Goal: Information Seeking & Learning: Learn about a topic

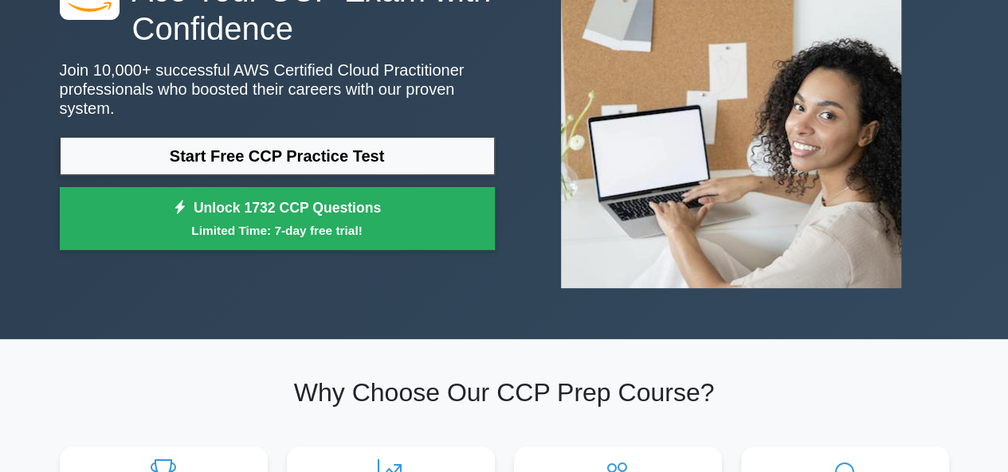
scroll to position [174, 0]
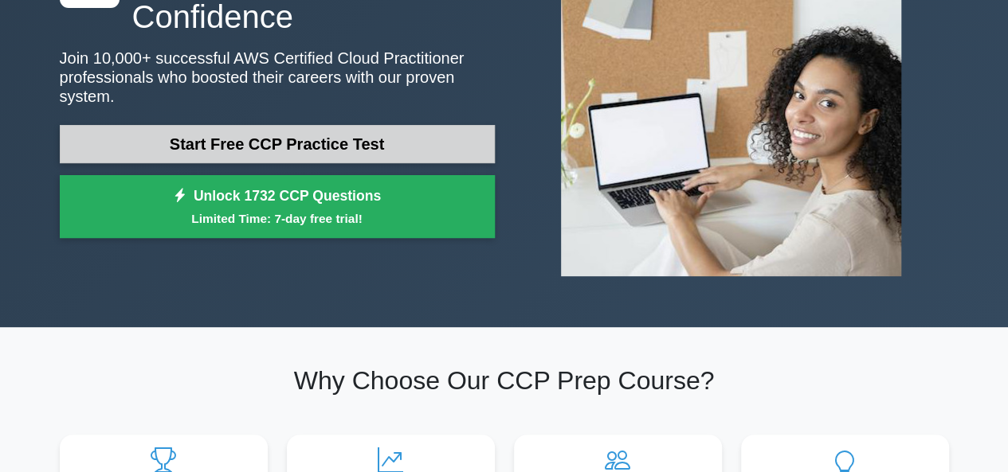
click at [370, 136] on link "Start Free CCP Practice Test" at bounding box center [277, 144] width 435 height 38
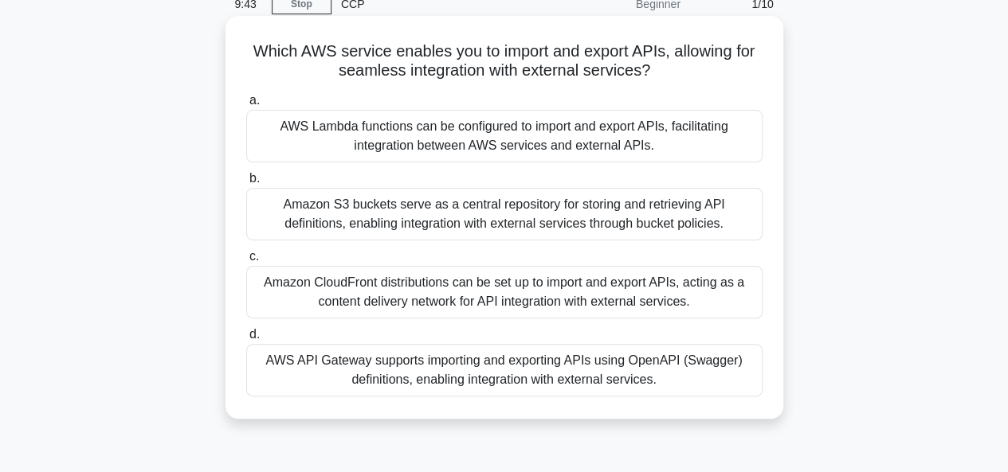
scroll to position [80, 0]
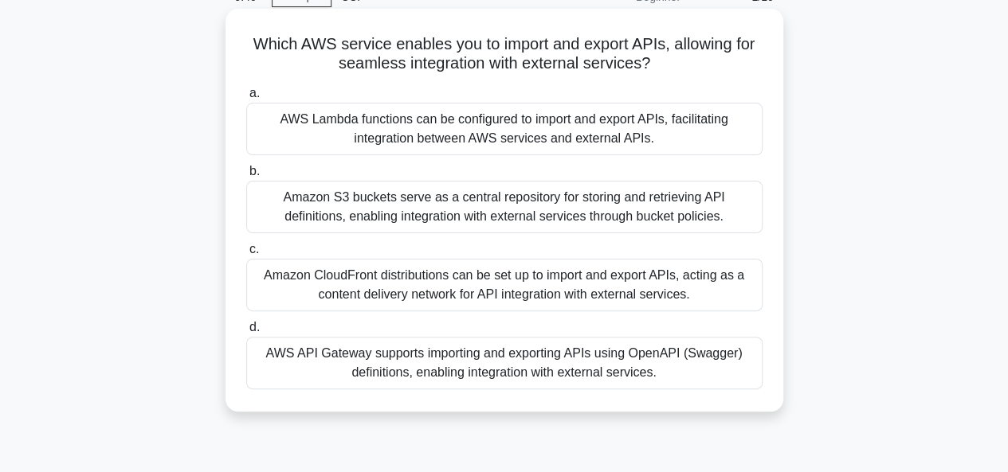
click at [455, 356] on div "AWS API Gateway supports importing and exporting APIs using OpenAPI (Swagger) d…" at bounding box center [504, 363] width 516 height 53
click at [246, 333] on input "d. AWS API Gateway supports importing and exporting APIs using OpenAPI (Swagger…" at bounding box center [246, 328] width 0 height 10
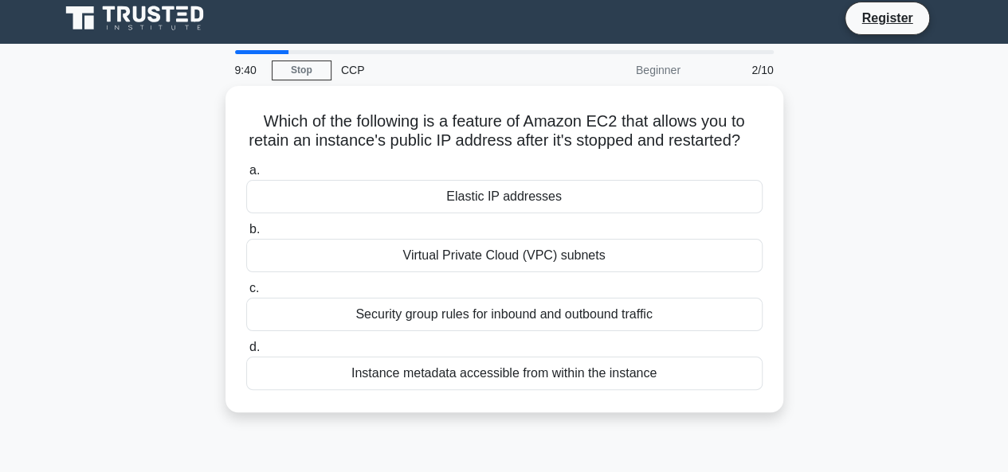
scroll to position [0, 0]
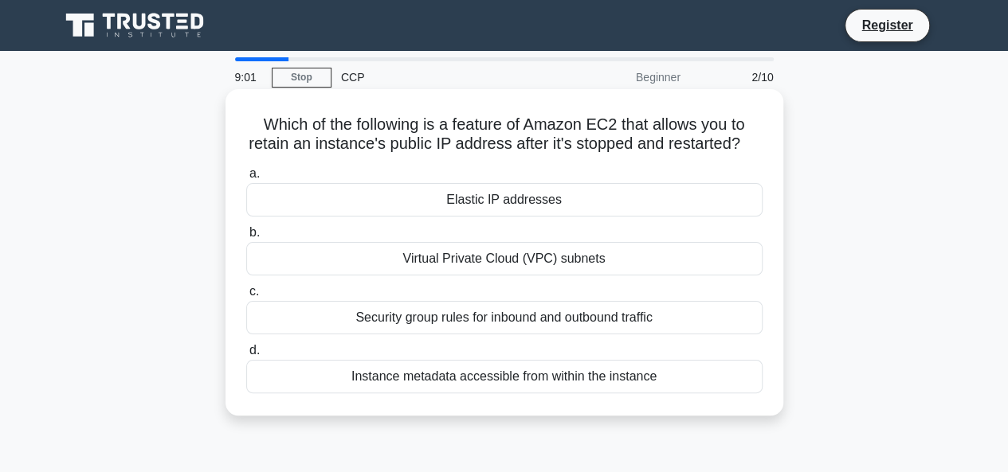
click at [504, 217] on div "Elastic IP addresses" at bounding box center [504, 199] width 516 height 33
click at [246, 179] on input "a. Elastic IP addresses" at bounding box center [246, 174] width 0 height 10
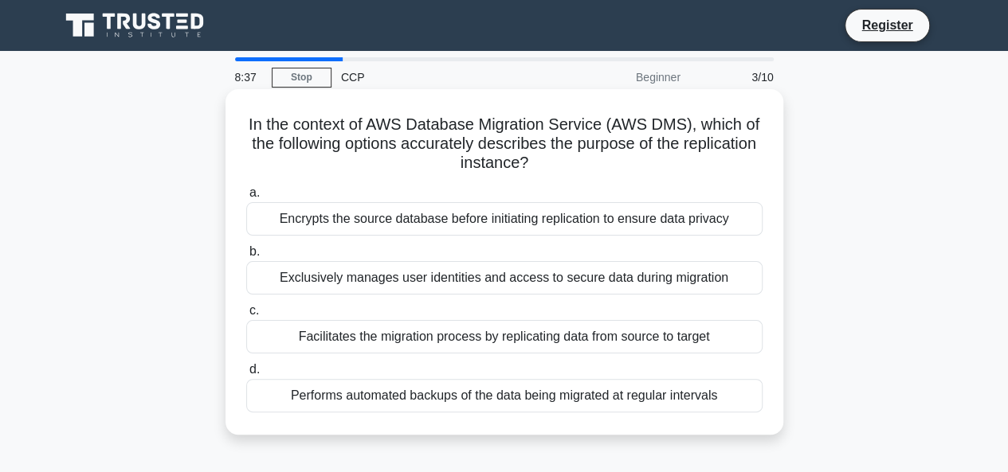
drag, startPoint x: 237, startPoint y: 125, endPoint x: 650, endPoint y: 156, distance: 413.9
click at [650, 156] on div "In the context of AWS Database Migration Service (AWS DMS), which of the follow…" at bounding box center [504, 262] width 545 height 333
copy h5 "In the context of AWS Database Migration Service (AWS DMS), which of the follow…"
click at [406, 246] on label "b. Exclusively manages user identities and access to secure data during migrati…" at bounding box center [504, 268] width 516 height 53
click at [246, 247] on input "b. Exclusively manages user identities and access to secure data during migrati…" at bounding box center [246, 252] width 0 height 10
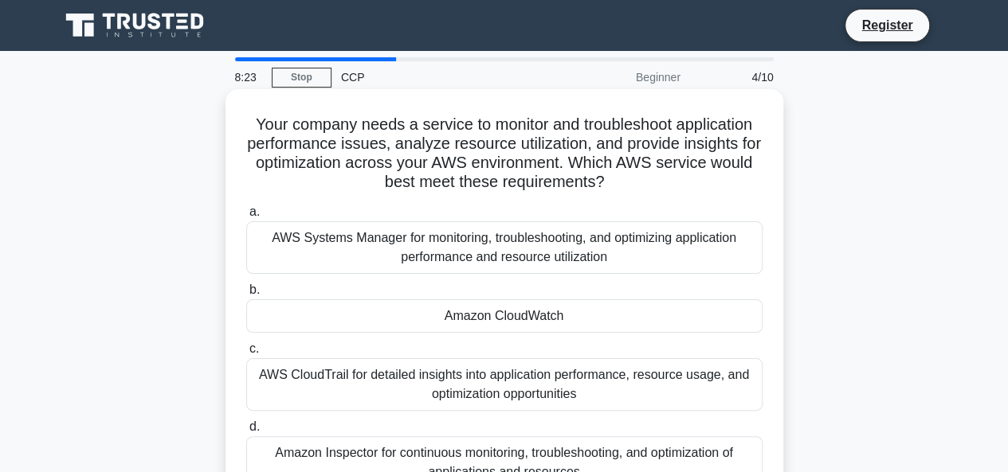
click at [421, 204] on label "a. AWS Systems Manager for monitoring, troubleshooting, and optimizing applicat…" at bounding box center [504, 238] width 516 height 72
click at [246, 207] on input "a. AWS Systems Manager for monitoring, troubleshooting, and optimizing applicat…" at bounding box center [246, 212] width 0 height 10
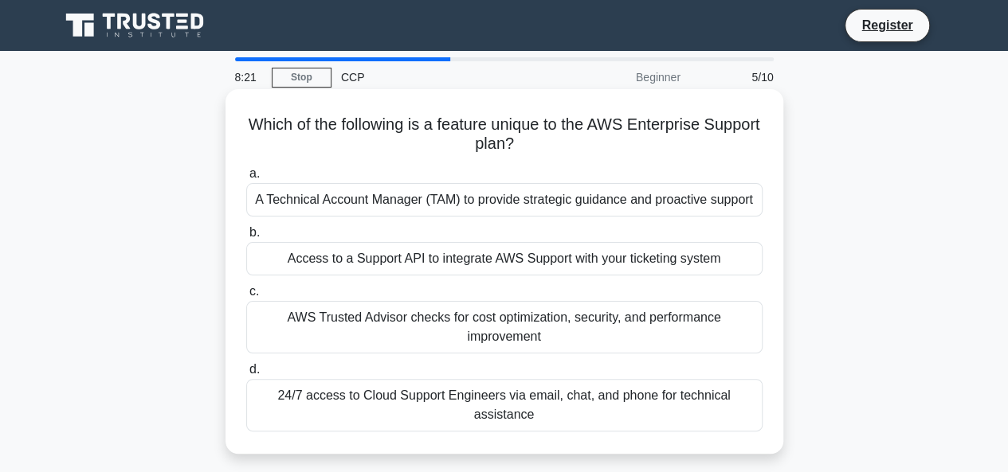
click at [268, 149] on h5 "Which of the following is a feature unique to the AWS Enterprise Support plan? …" at bounding box center [504, 135] width 519 height 40
click at [591, 167] on label "a. A Technical Account Manager (TAM) to provide strategic guidance and proactiv…" at bounding box center [504, 190] width 516 height 53
click at [246, 169] on input "a. A Technical Account Manager (TAM) to provide strategic guidance and proactiv…" at bounding box center [246, 174] width 0 height 10
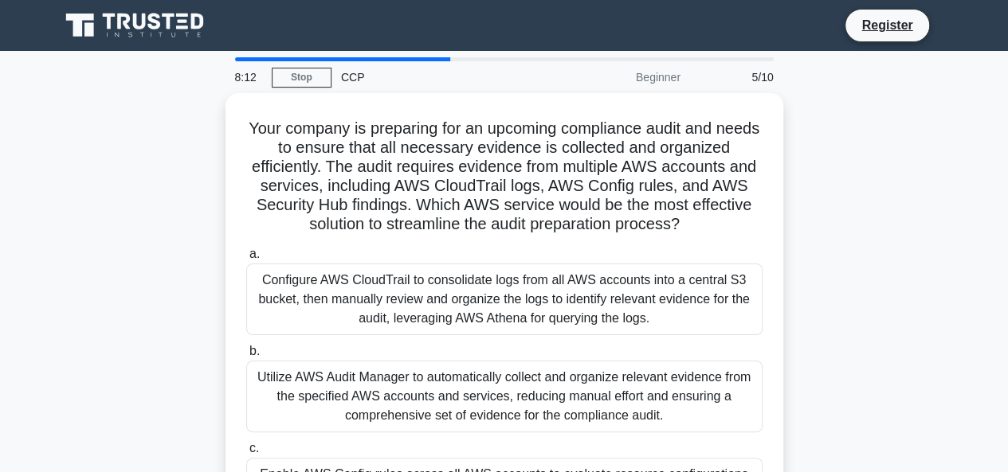
click at [591, 167] on h5 "Your company is preparing for an upcoming compliance audit and needs to ensure …" at bounding box center [504, 177] width 519 height 116
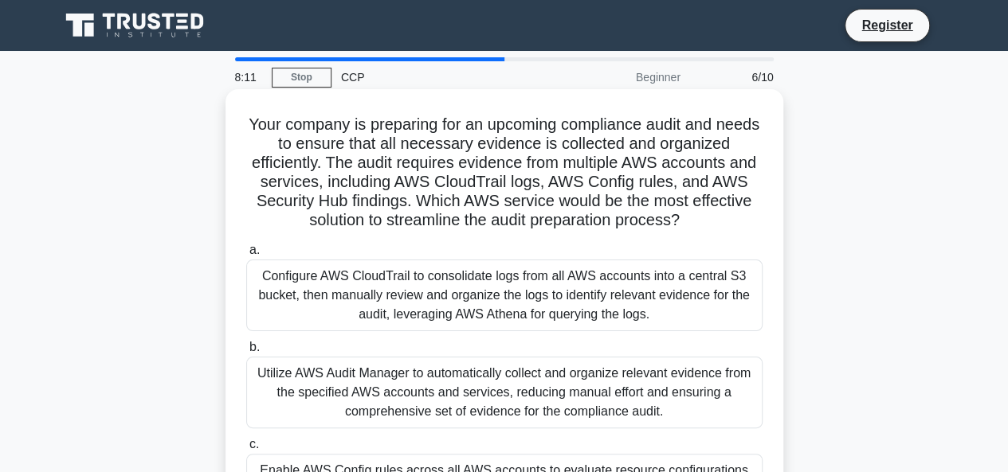
click at [636, 241] on label "a. Configure AWS CloudTrail to consolidate logs from all AWS accounts into a ce…" at bounding box center [504, 286] width 516 height 91
click at [246, 245] on input "a. Configure AWS CloudTrail to consolidate logs from all AWS accounts into a ce…" at bounding box center [246, 250] width 0 height 10
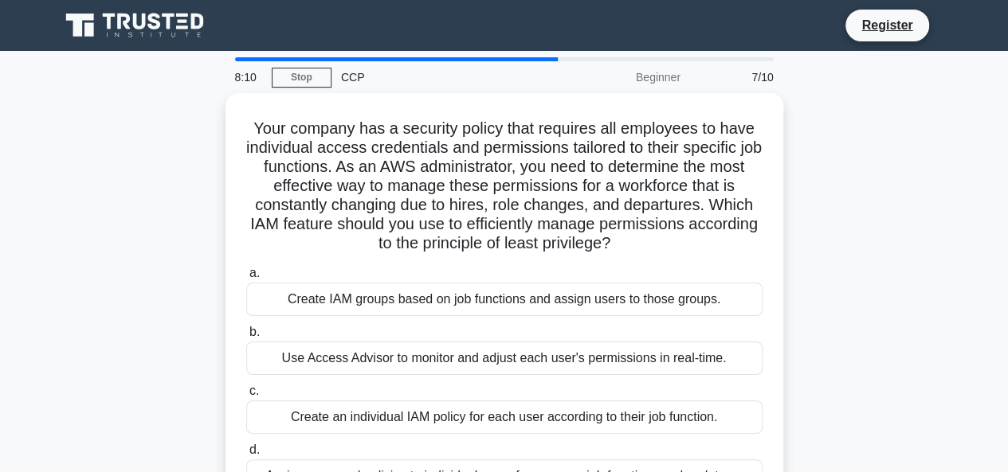
click at [636, 241] on h5 "Your company has a security policy that requires all employees to have individu…" at bounding box center [504, 186] width 519 height 135
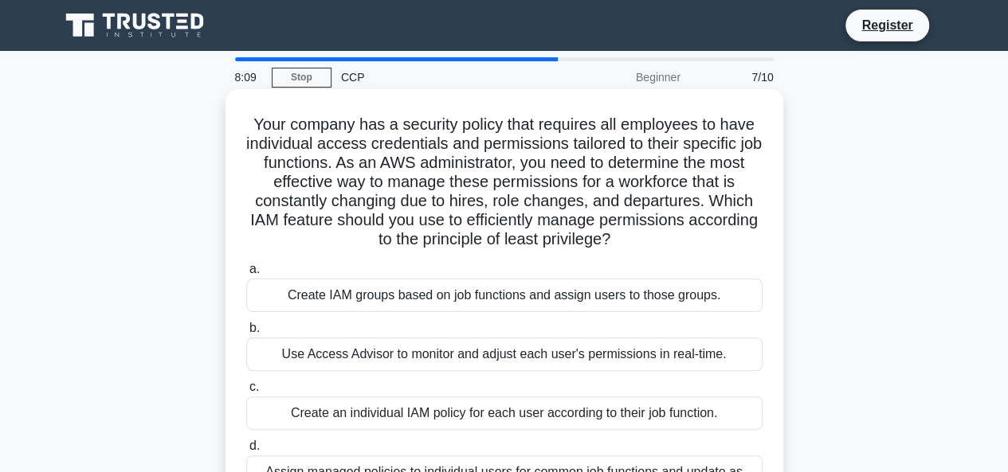
click at [668, 256] on div "Your company has a security policy that requires all employees to have individu…" at bounding box center [504, 310] width 545 height 429
click at [634, 265] on label "a. Create IAM groups based on job functions and assign users to those groups." at bounding box center [504, 286] width 516 height 53
click at [246, 265] on input "a. Create IAM groups based on job functions and assign users to those groups." at bounding box center [246, 270] width 0 height 10
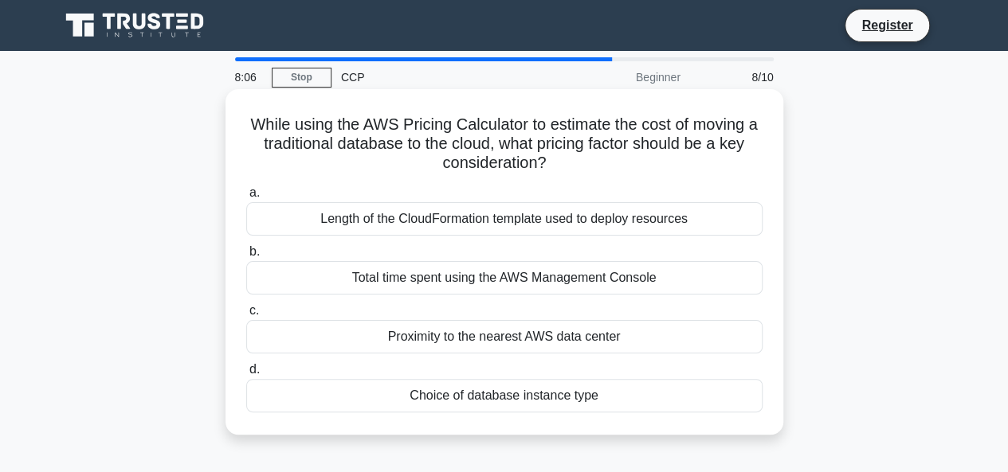
click at [625, 181] on div "a. Length of the CloudFormation template used to deploy resources b. Total time…" at bounding box center [504, 298] width 535 height 236
click at [578, 195] on label "a. Length of the CloudFormation template used to deploy resources" at bounding box center [504, 209] width 516 height 53
click at [246, 195] on input "a. Length of the CloudFormation template used to deploy resources" at bounding box center [246, 193] width 0 height 10
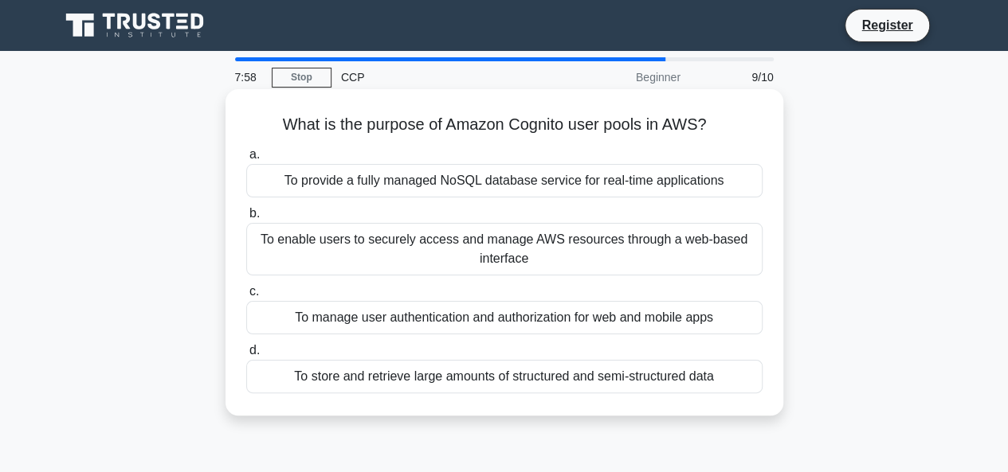
click at [568, 147] on label "a. To provide a fully managed NoSQL database service for real-time applications" at bounding box center [504, 171] width 516 height 53
click at [246, 150] on input "a. To provide a fully managed NoSQL database service for real-time applications" at bounding box center [246, 155] width 0 height 10
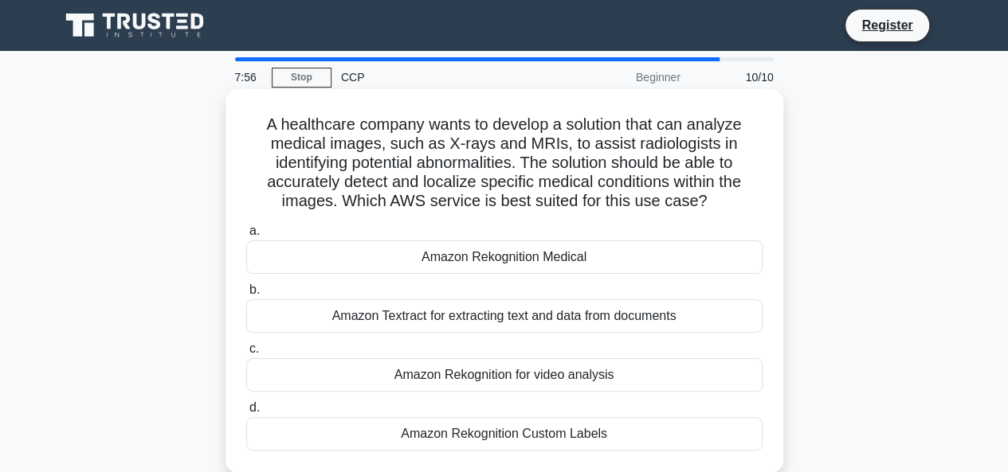
click at [582, 227] on label "a. Amazon Rekognition Medical" at bounding box center [504, 247] width 516 height 53
click at [246, 227] on input "a. Amazon Rekognition Medical" at bounding box center [246, 231] width 0 height 10
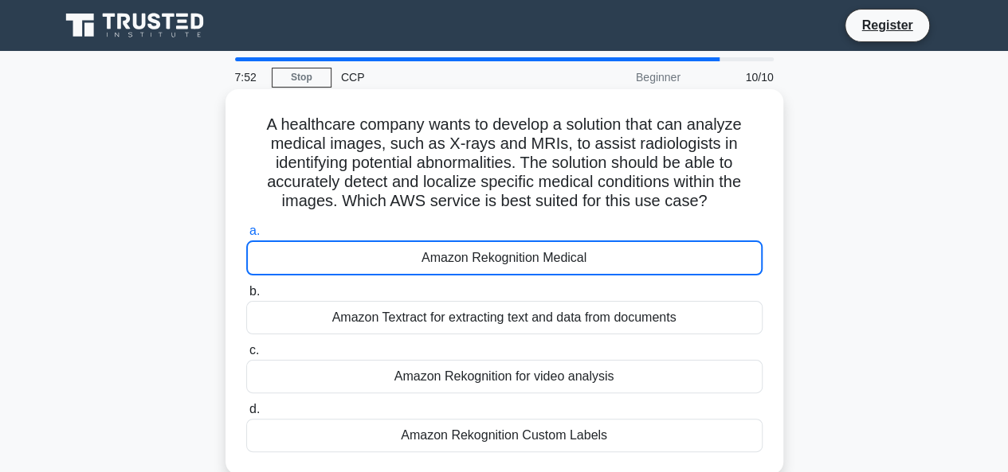
click at [572, 218] on div "A healthcare company wants to develop a solution that can analyze medical image…" at bounding box center [504, 282] width 545 height 373
